Goal: Task Accomplishment & Management: Manage account settings

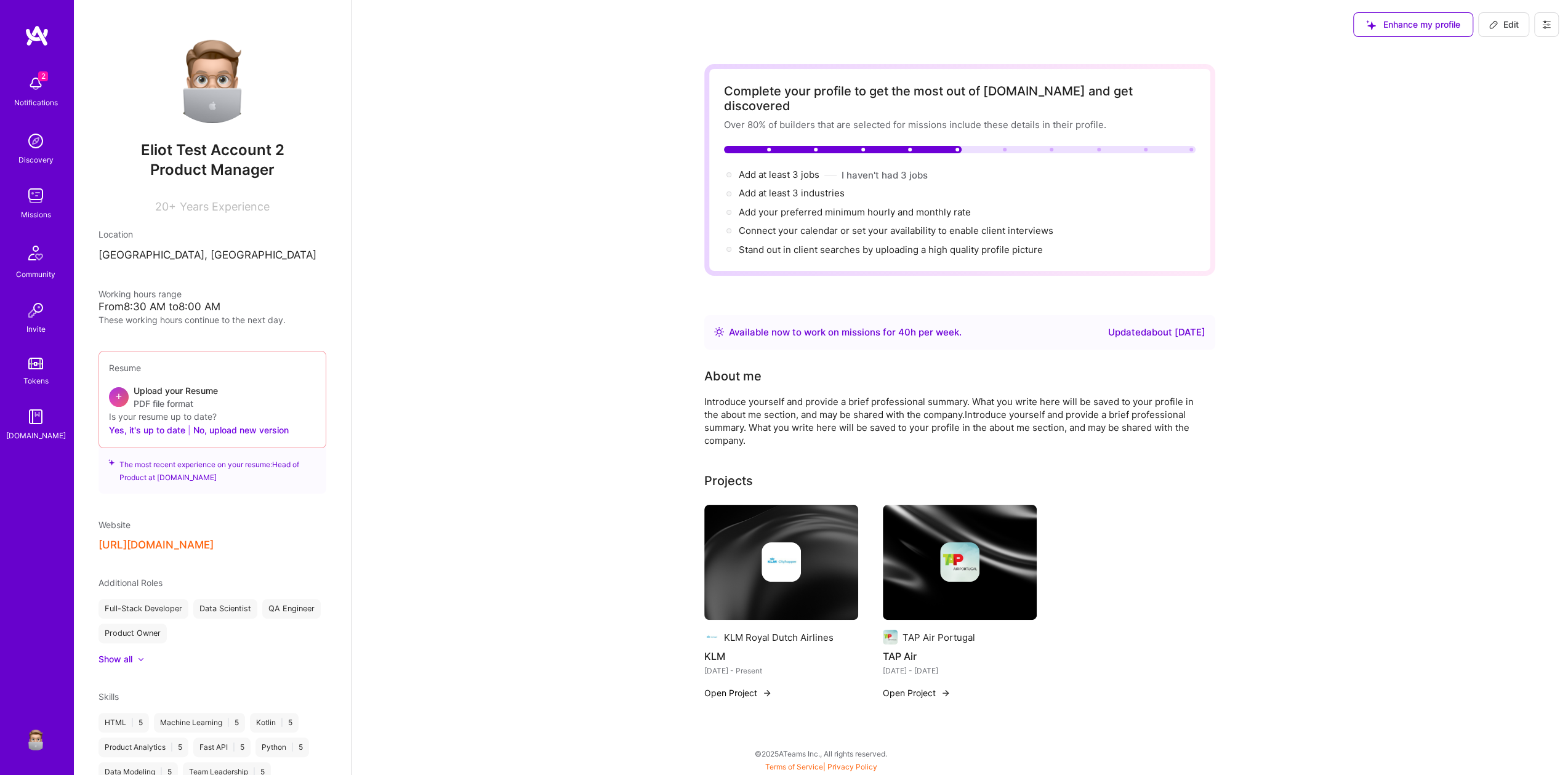
click at [1543, 27] on icon at bounding box center [1546, 25] width 7 height 7
click at [1502, 55] on button "Settings" at bounding box center [1512, 53] width 92 height 32
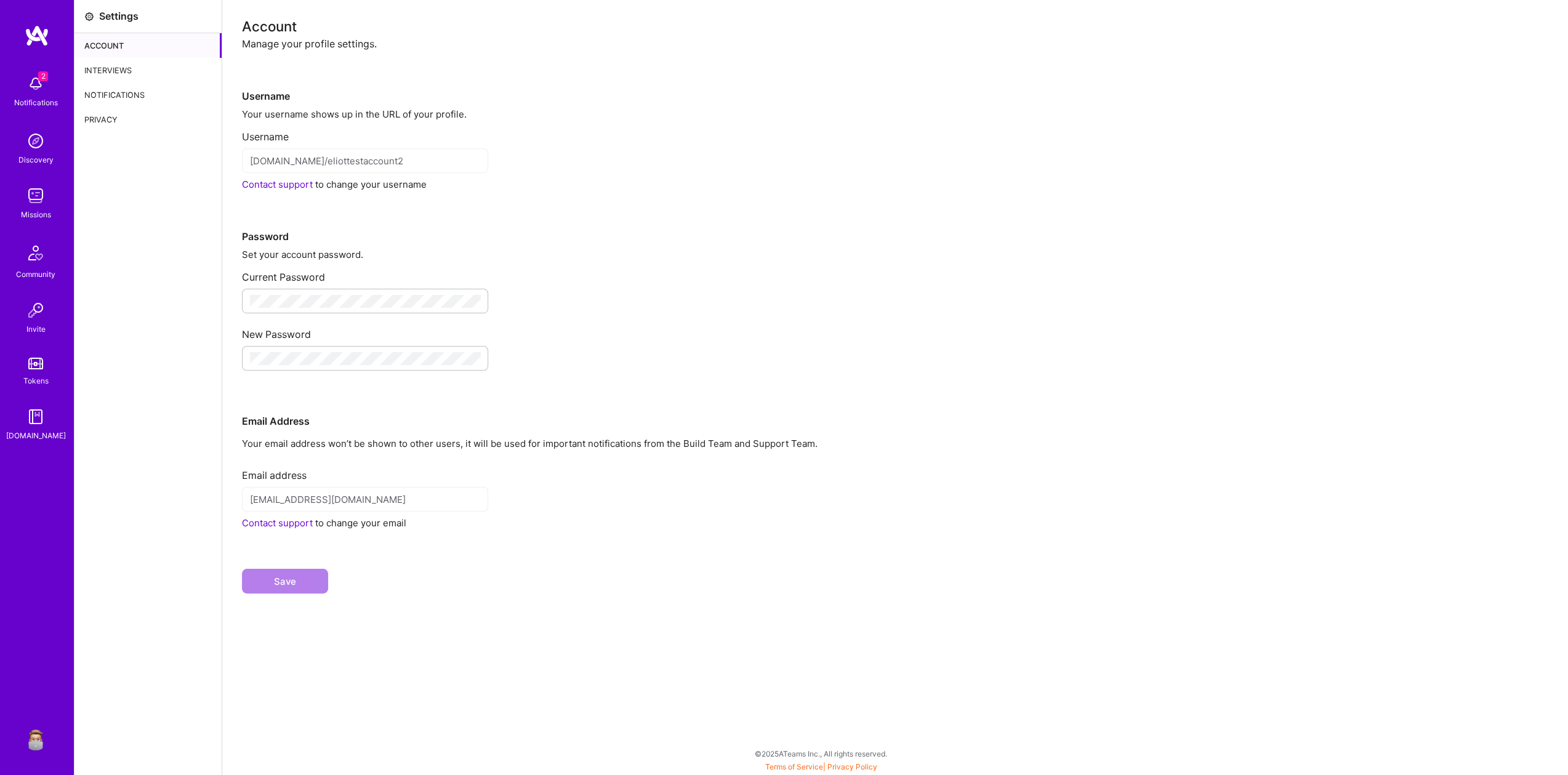
click at [138, 72] on div "Interviews" at bounding box center [148, 70] width 147 height 25
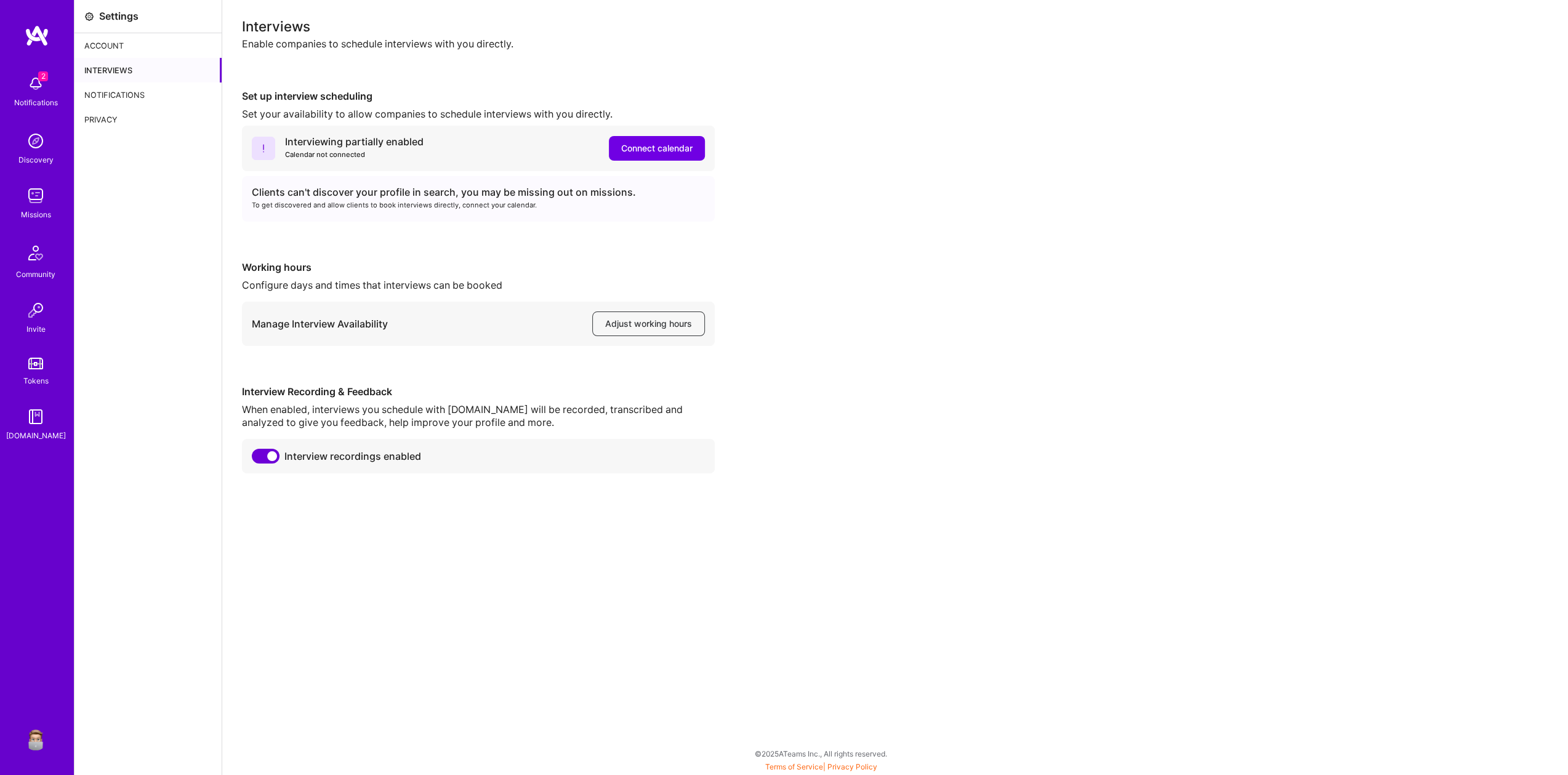
click at [30, 735] on img at bounding box center [35, 738] width 25 height 25
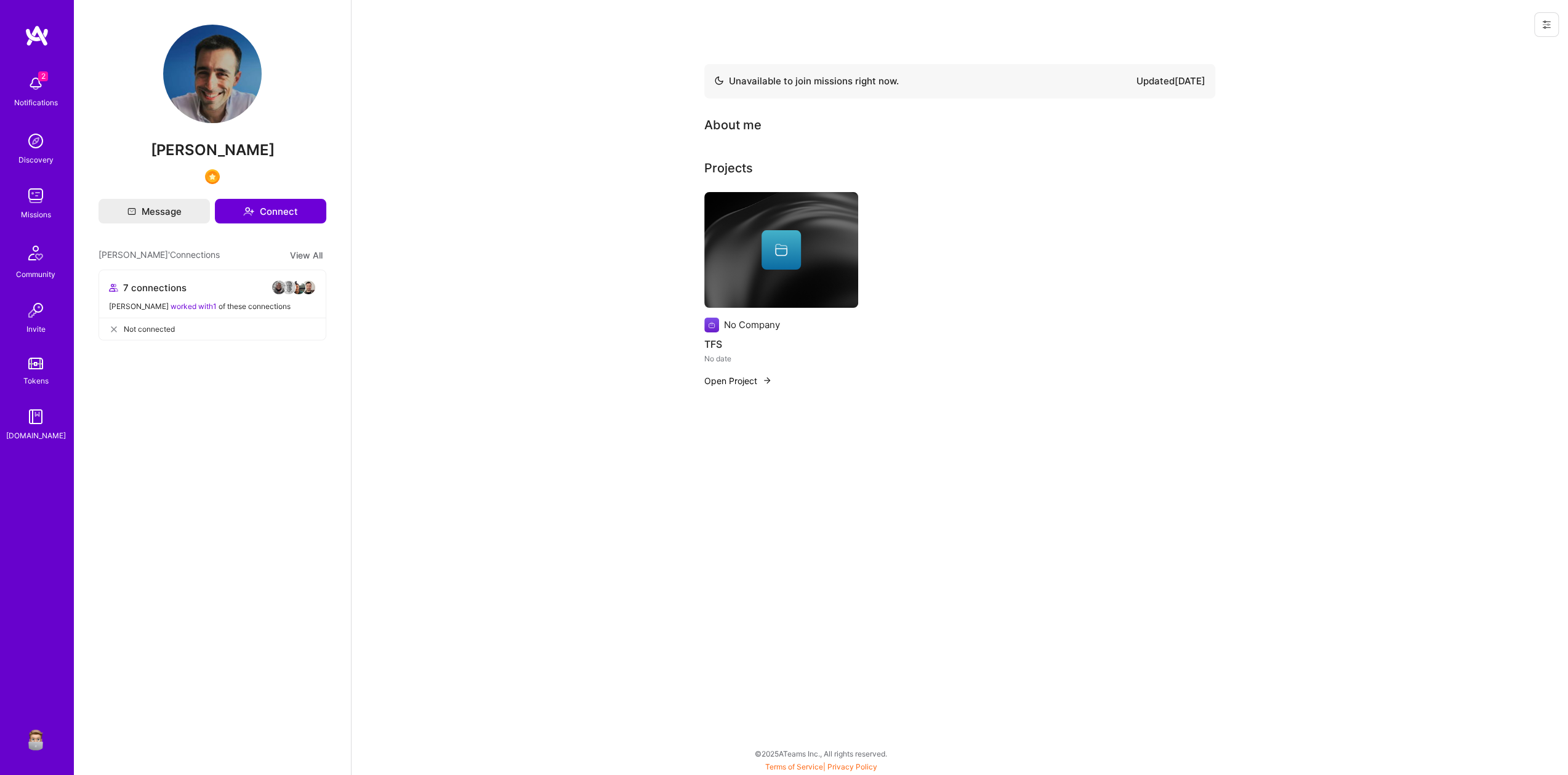
click at [1541, 23] on button at bounding box center [1546, 25] width 25 height 25
click at [1533, 48] on button "Login as [PERSON_NAME]" at bounding box center [1494, 53] width 130 height 32
